Goal: Information Seeking & Learning: Understand process/instructions

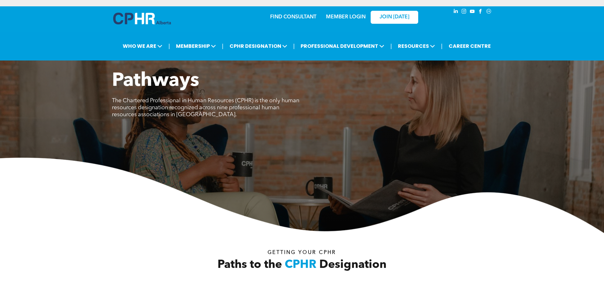
scroll to position [317, 0]
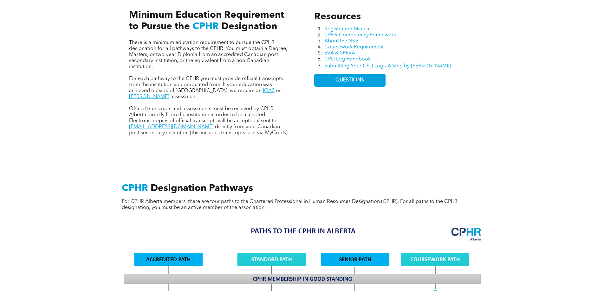
click at [223, 142] on div "Resources Registration Manual CPHR Competency Framework About the NKE Coursewor…" at bounding box center [302, 67] width 380 height 174
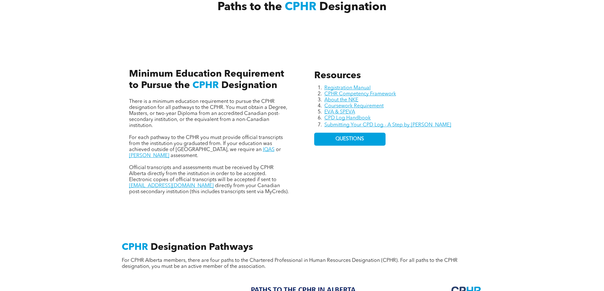
drag, startPoint x: 225, startPoint y: 170, endPoint x: 223, endPoint y: 161, distance: 9.5
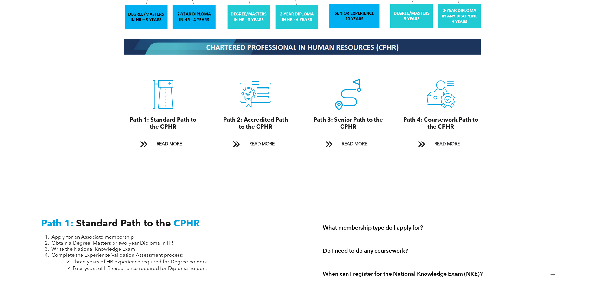
scroll to position [668, 0]
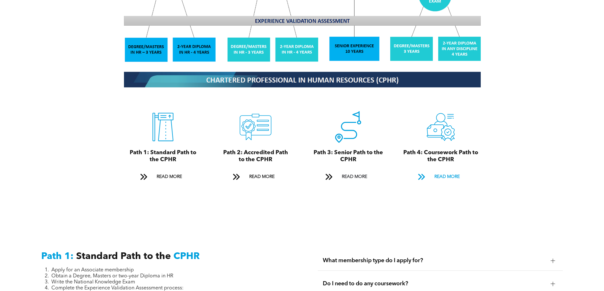
click at [422, 173] on span at bounding box center [421, 177] width 8 height 9
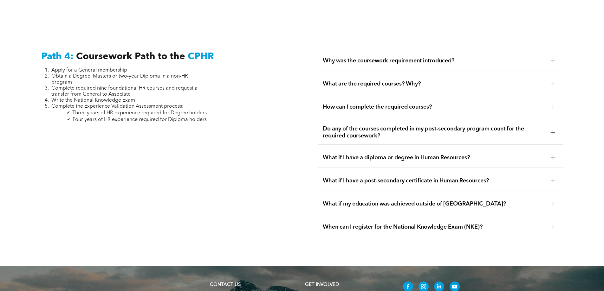
scroll to position [1883, 0]
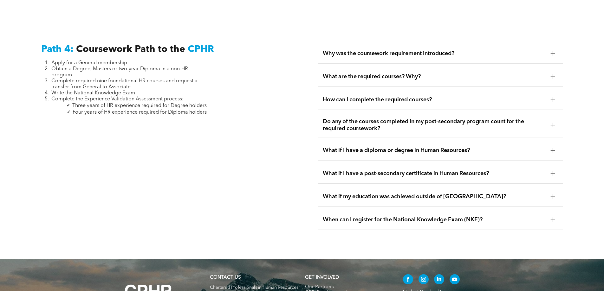
click at [370, 73] on span "What are the required courses? Why?" at bounding box center [434, 76] width 223 height 7
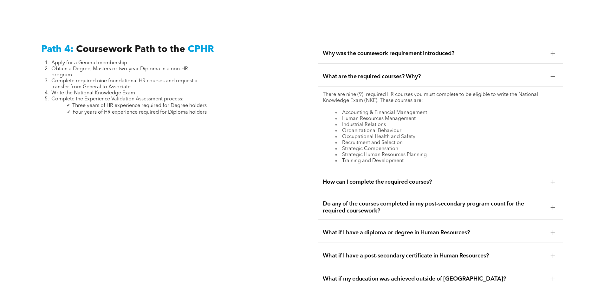
click at [369, 73] on span "What are the required courses? Why?" at bounding box center [434, 76] width 223 height 7
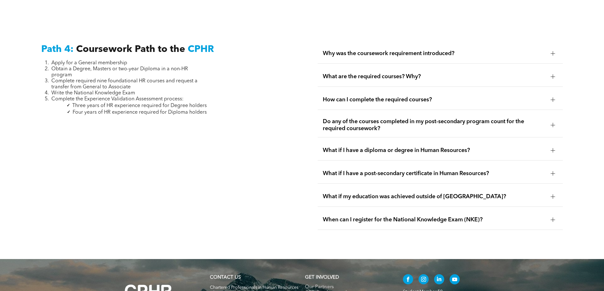
click at [407, 44] on div "Why was the coursework requirement introduced?" at bounding box center [440, 54] width 245 height 20
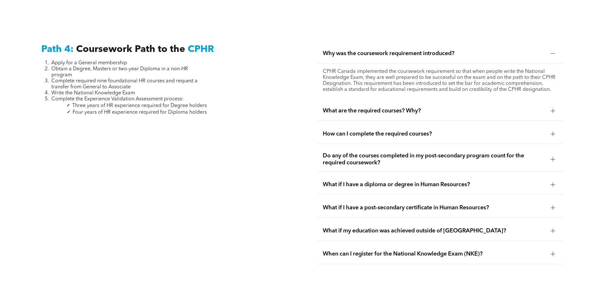
click at [404, 44] on div "Why was the coursework requirement introduced?" at bounding box center [440, 54] width 245 height 20
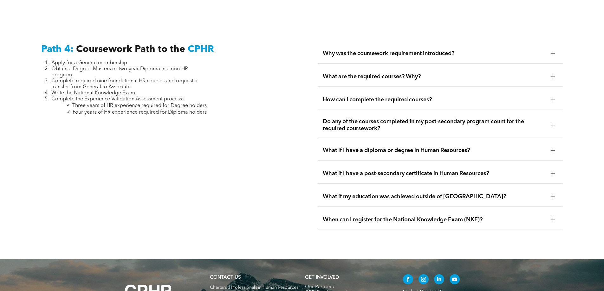
click at [404, 67] on div "What are the required courses? Why?" at bounding box center [440, 77] width 245 height 20
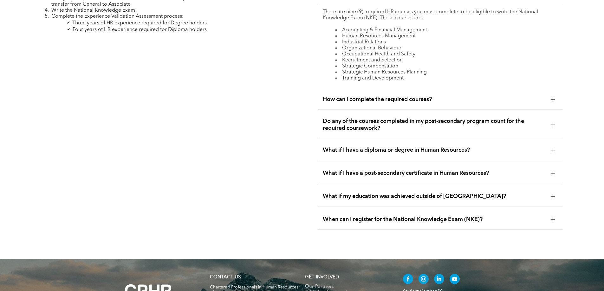
scroll to position [1915, 0]
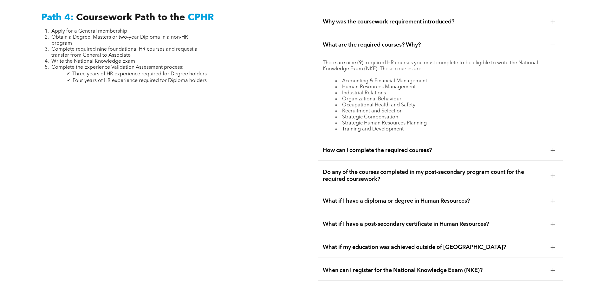
click at [407, 37] on div "What are the required courses? Why?" at bounding box center [440, 45] width 245 height 20
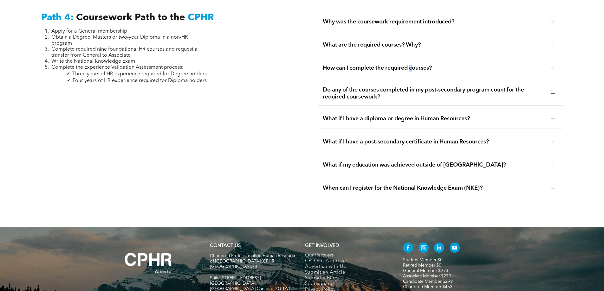
click at [412, 58] on div "How can I complete the required courses?" at bounding box center [440, 68] width 245 height 20
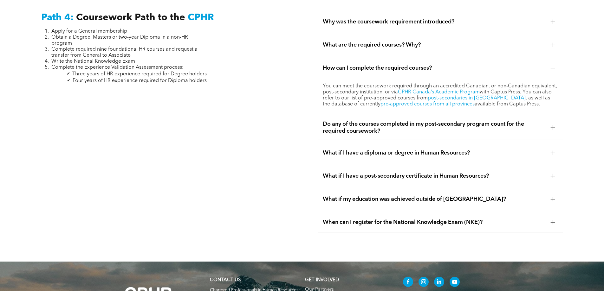
click at [280, 73] on div "Path 4: Coursework Path to the CPHR Apply for a General membership Obtain a Deg…" at bounding box center [163, 122] width 255 height 231
click at [482, 96] on link "post-secondaries in [GEOGRAPHIC_DATA]" at bounding box center [477, 98] width 98 height 5
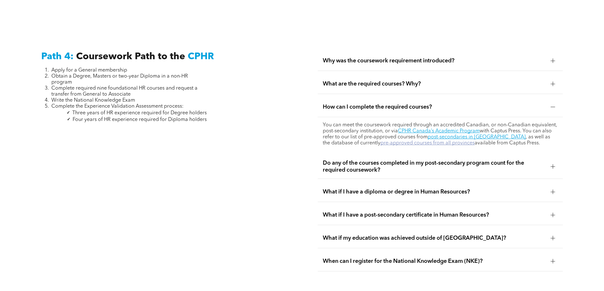
scroll to position [1851, 0]
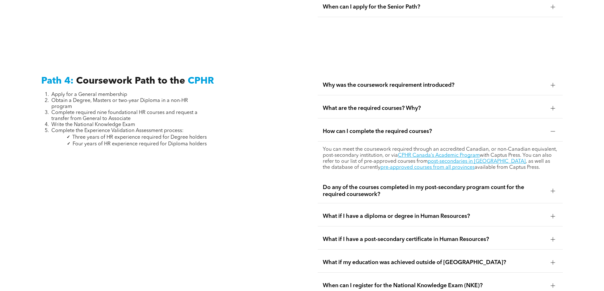
click at [346, 122] on div "How can I complete the required courses?" at bounding box center [440, 132] width 245 height 20
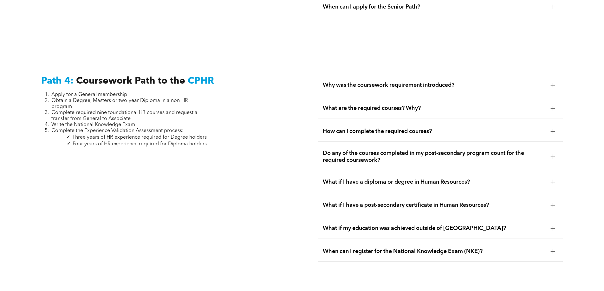
click at [347, 82] on span "Why was the coursework requirement introduced?" at bounding box center [434, 85] width 223 height 7
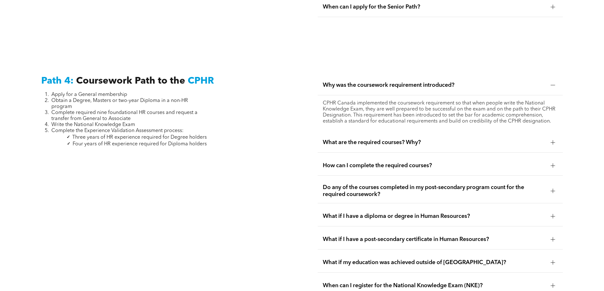
click at [419, 82] on span "Why was the coursework requirement introduced?" at bounding box center [434, 85] width 223 height 7
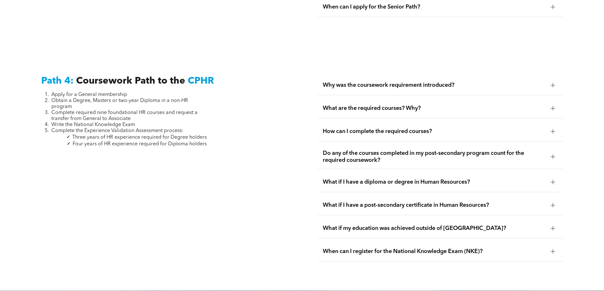
click at [409, 100] on div "What are the required courses? Why?" at bounding box center [440, 109] width 245 height 20
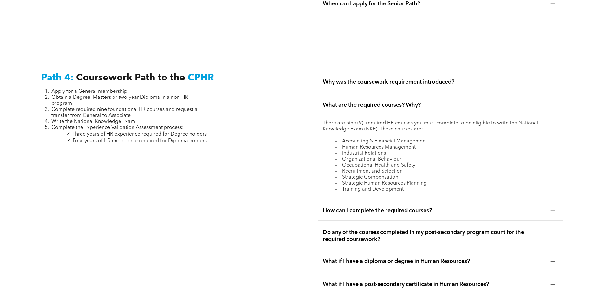
scroll to position [1819, 0]
